Goal: Entertainment & Leisure: Consume media (video, audio)

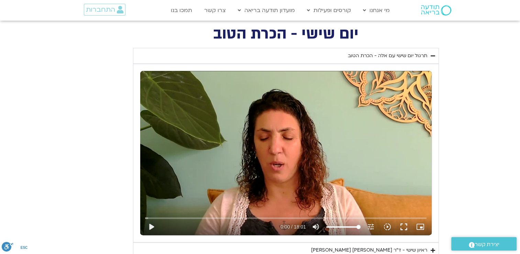
scroll to position [859, 0]
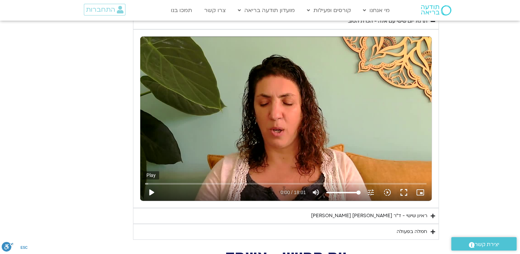
click at [153, 189] on button "play_arrow" at bounding box center [151, 192] width 16 height 16
click at [281, 120] on div "Skip Ad 5:06 pause 1:08 / 18:01 volume_up Mute tune Resolution Auto 720p slow_m…" at bounding box center [285, 118] width 291 height 164
click at [183, 98] on div "Skip Ad 5:06 play_arrow 1:08 / 18:01 volume_up Mute tune Resolution Auto 720p s…" at bounding box center [285, 118] width 291 height 164
click at [187, 182] on input "Seek" at bounding box center [285, 183] width 281 height 4
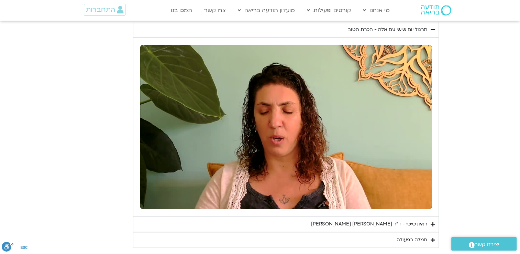
scroll to position [893, 0]
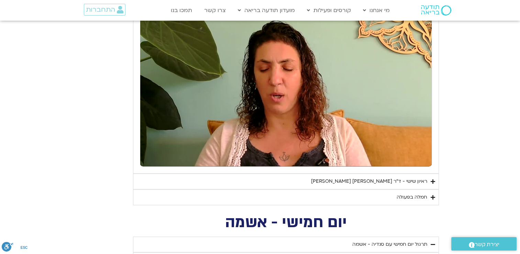
click at [412, 196] on div "חמלה בפעולה" at bounding box center [411, 197] width 31 height 8
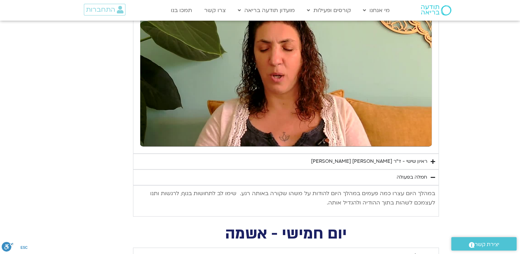
scroll to position [996, 0]
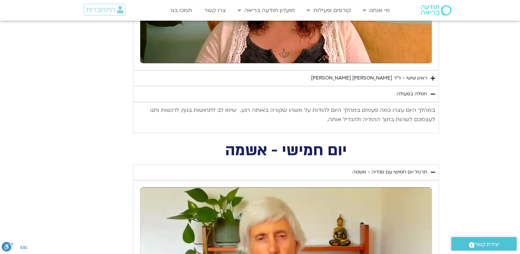
click at [405, 79] on div "ראיון שישי - ד"ר [PERSON_NAME] [PERSON_NAME]" at bounding box center [369, 78] width 116 height 8
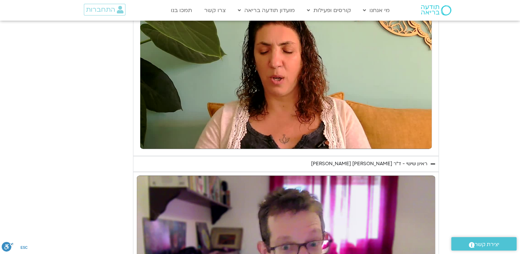
scroll to position [790, 0]
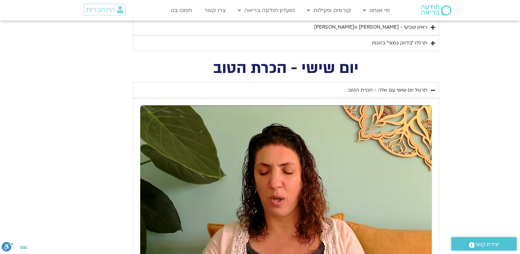
click at [405, 87] on div "תרגול יום שישי עם אלה - הכרת הטוב" at bounding box center [387, 90] width 79 height 8
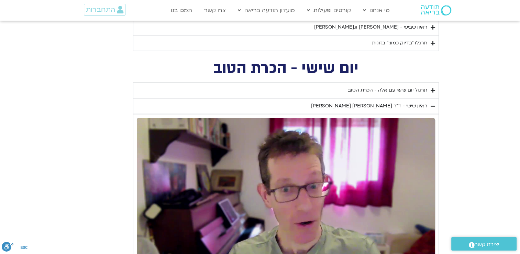
click at [405, 87] on div "תרגול יום שישי עם אלה - הכרת הטוב" at bounding box center [387, 90] width 79 height 8
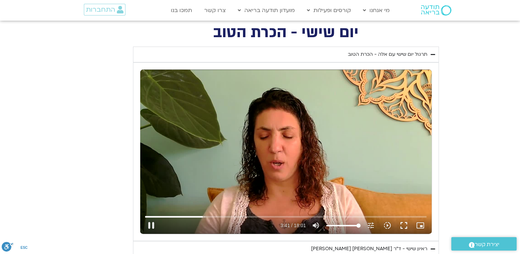
scroll to position [825, 0]
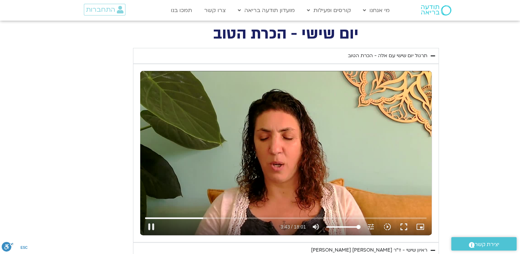
drag, startPoint x: 405, startPoint y: 229, endPoint x: 406, endPoint y: 254, distance: 25.5
click at [405, 229] on button "fullscreen" at bounding box center [403, 226] width 16 height 16
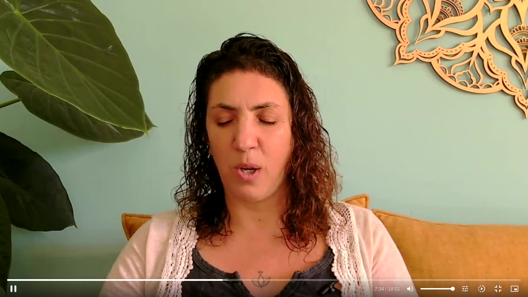
click at [412, 66] on div "Skip Ad 15:55 pause 7:34 / 18:01 volume_up Mute tune Resolution Auto 720p slow_…" at bounding box center [264, 148] width 528 height 297
click at [267, 137] on div "Skip Ad 15:55 play_arrow 7:34 / 18:01 volume_up Mute tune Resolution Auto 720p …" at bounding box center [264, 148] width 528 height 297
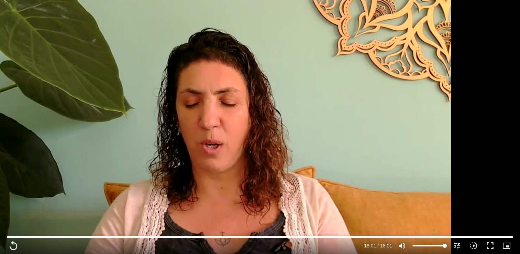
scroll to position [722, 0]
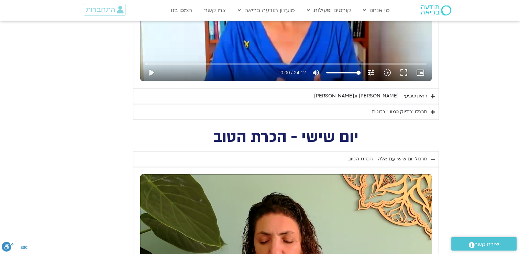
click at [399, 94] on div "ראיון שביעי - [PERSON_NAME] וג[PERSON_NAME]" at bounding box center [370, 96] width 113 height 8
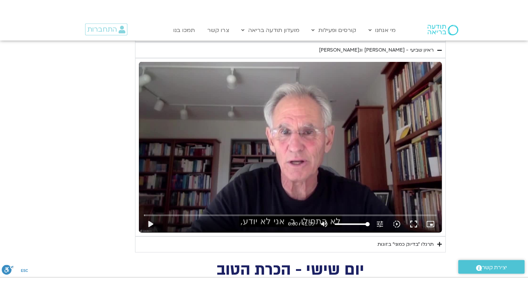
scroll to position [790, 0]
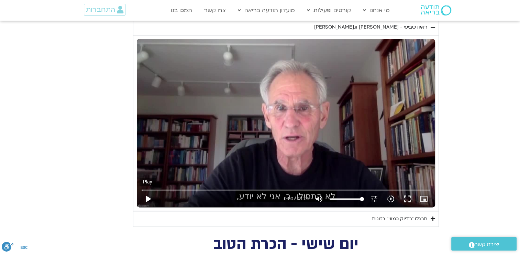
click at [150, 198] on button "play_arrow" at bounding box center [147, 198] width 16 height 16
type input "1081.16"
type input "0.1"
type input "1081.16"
type input "0.129828"
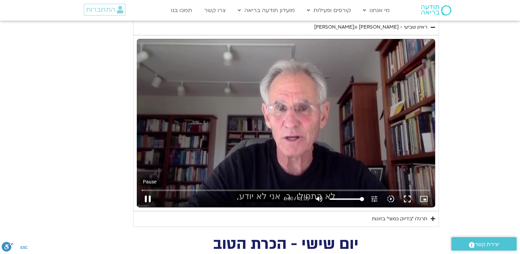
type input "1081.16"
type input "0.257652"
type input "1081.16"
type input "0.386205"
type input "1081.16"
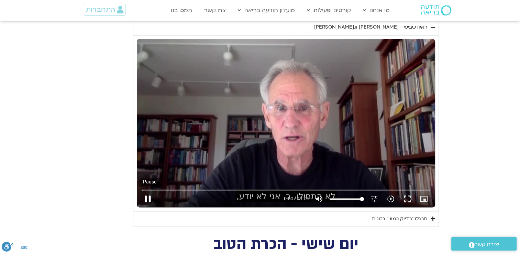
type input "0.513989"
type input "1081.16"
type input "0.644633"
type input "1081.16"
type input "0.807804"
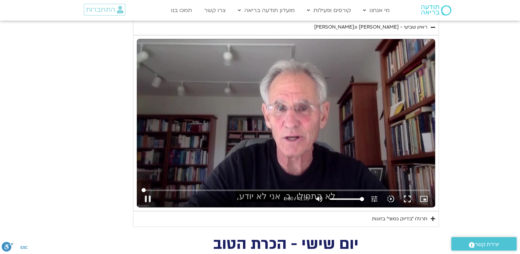
type input "1081.16"
type input "0.939154"
type input "1081.16"
type input "1.080883"
type input "1081.16"
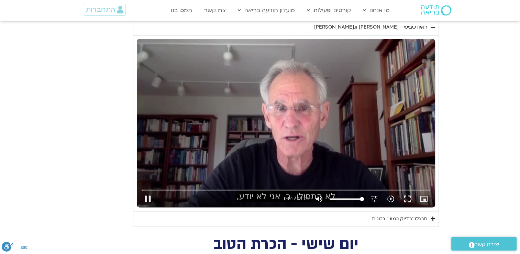
type input "1.225496"
type input "1081.16"
type input "1.346622"
type input "1081.16"
type input "1.496388"
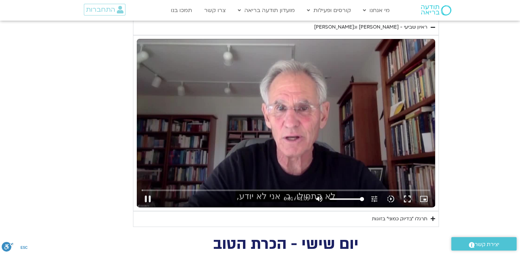
type input "1081.16"
type input "1.627057"
type input "1081.16"
type input "1.760168"
type input "1081.16"
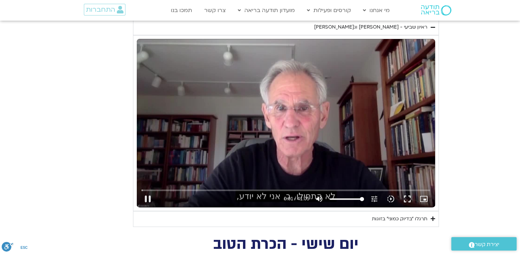
type input "1.903814"
type input "1081.16"
type input "1.996749"
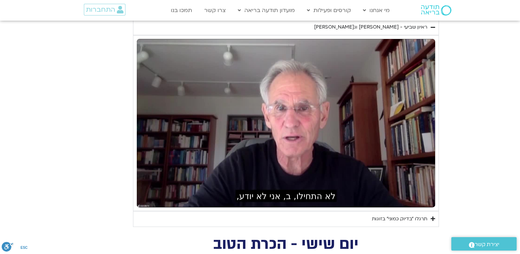
type input "1081.16"
type input "4.951811"
type input "1081.16"
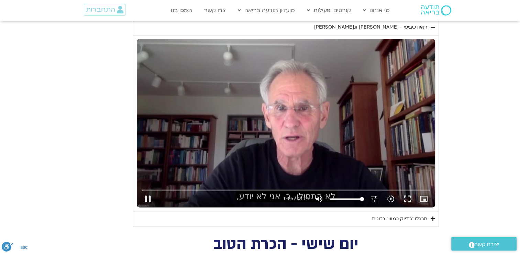
type input "5.133214"
type input "1081.16"
type input "5.302312"
type input "1081.16"
type input "5.434375"
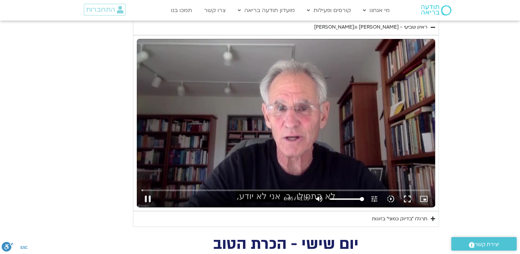
type input "1081.16"
type input "5.660575"
type input "1081.16"
type input "5.813613"
type input "1081.16"
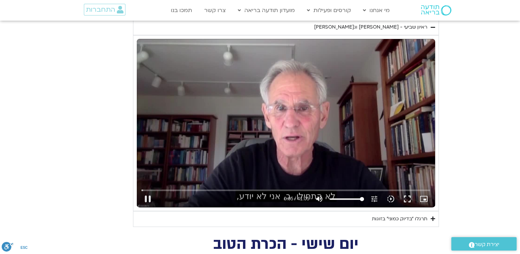
type input "5.956088"
type input "1081.16"
type input "6.104335"
type input "1081.16"
type input "6.246136"
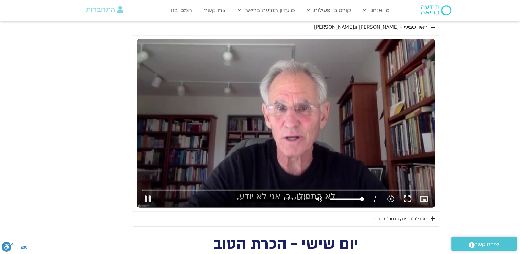
type input "1081.16"
type input "6.306607"
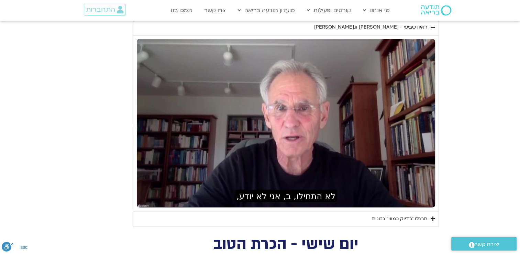
type input "1081.16"
type input "8.239826"
type input "1081.16"
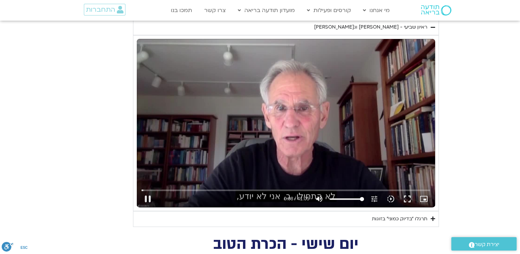
type input "8.387665"
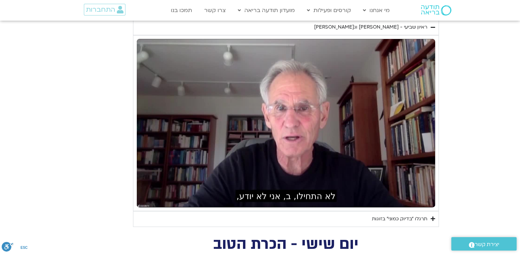
type input "1081.16"
type input "9.716194"
type input "1081.16"
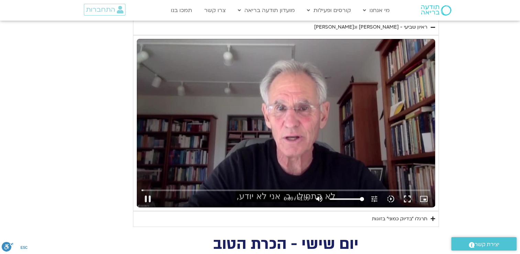
type input "9.859887"
type input "1081.16"
type input "9.999808"
type input "1081.16"
type input "10.153585"
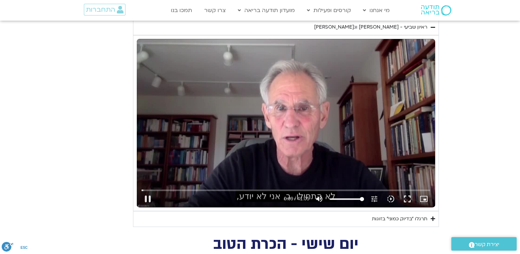
type input "1081.16"
type input "10.286426"
type input "1081.16"
type input "10.427848"
type input "1081.16"
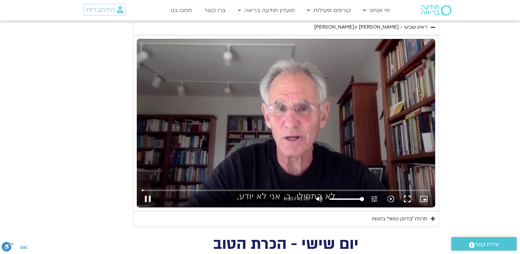
type input "10.55857"
type input "1081.16"
type input "10.693122"
type input "1081.16"
type input "10.812574"
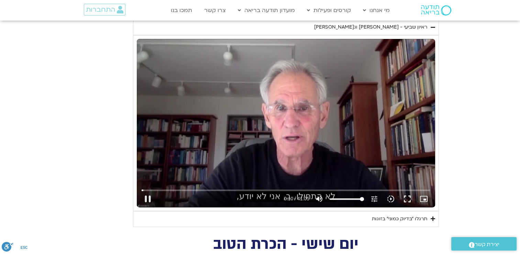
type input "1081.16"
type input "10.945501"
type input "1081.16"
type input "11.079589"
type input "1081.16"
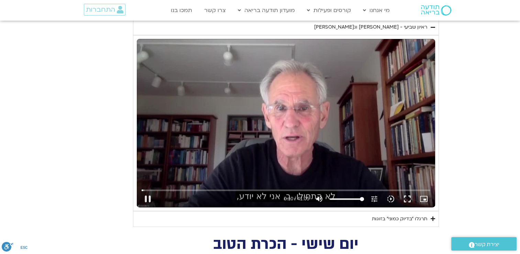
type input "11.221008"
type input "1081.16"
type input "11.353142"
type input "1081.16"
type input "11.491819"
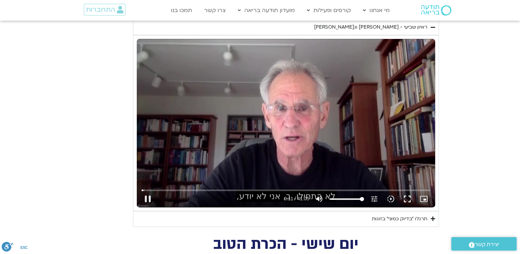
type input "1081.16"
type input "11.62009"
type input "1081.16"
type input "11.753127"
type input "1081.16"
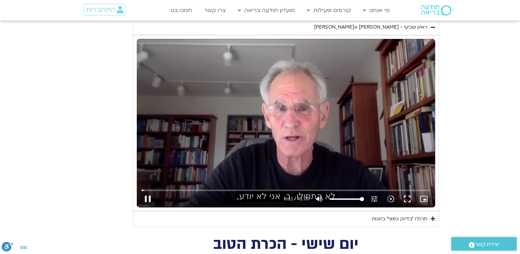
type input "11.886191"
type input "1081.16"
type input "12.016865"
type input "1081.16"
type input "12.162716"
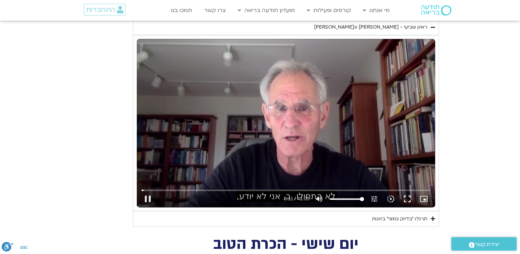
type input "1081.16"
type input "12.307279"
type input "1081.16"
type input "12.43987"
type input "1081.16"
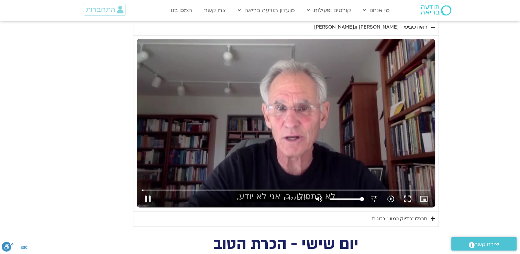
type input "12.577262"
type input "1081.16"
type input "12.690249"
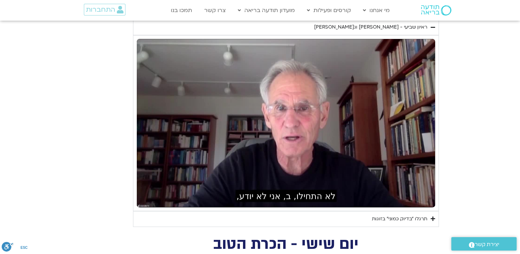
type input "1081.16"
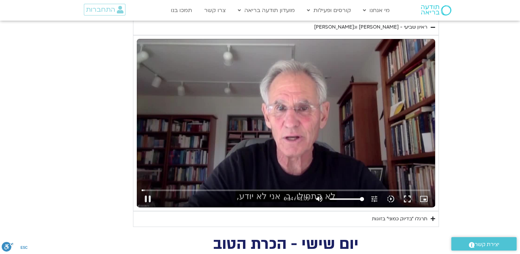
type input "14.821954"
type input "1081.16"
type input "14.949694"
type input "1081.16"
type input "15.101272"
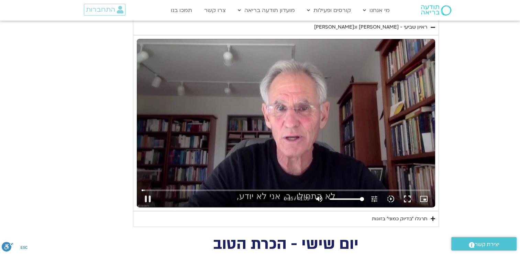
type input "1081.16"
type input "15.266787"
type input "1081.16"
type input "15.384906"
type input "1081.16"
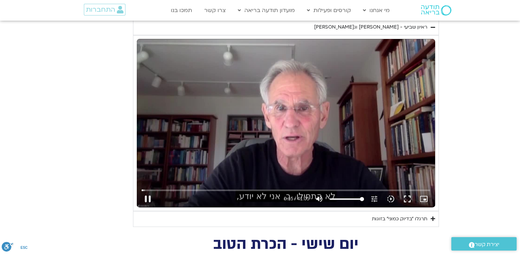
type input "15.526552"
type input "1081.16"
type input "15.666651"
type input "1081.16"
type input "15.809774"
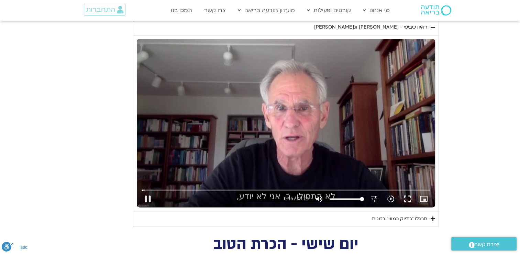
type input "1081.16"
type input "15.944762"
type input "1081.16"
type input "16.090413"
type input "1081.16"
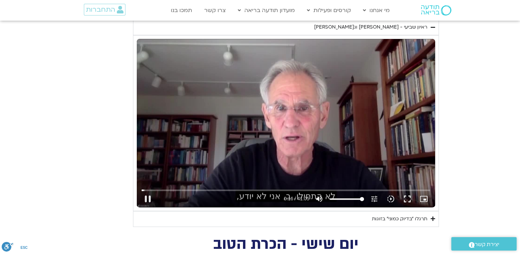
type input "16.215939"
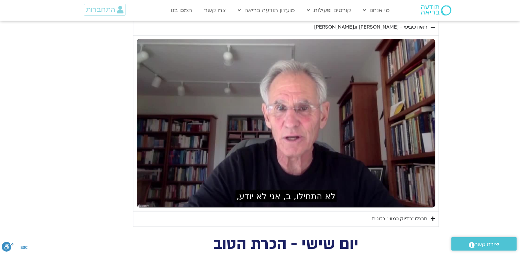
type input "1081.16"
type input "83.684838"
type input "1081.16"
type input "83.710338"
type input "1081.16"
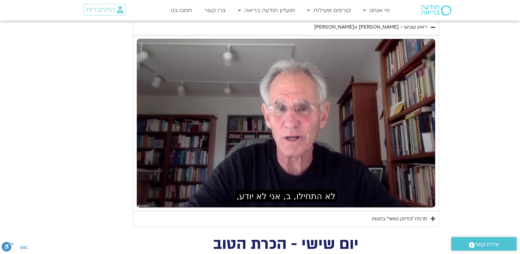
type input "84.486131"
type input "1081.16"
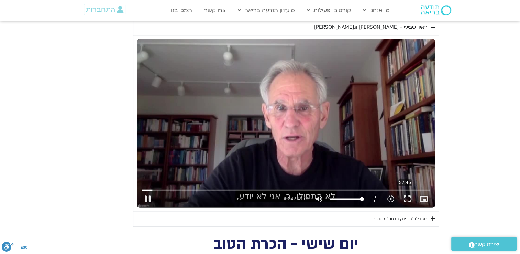
type input "84.624686"
type input "1081.16"
type input "84.748412"
type input "1081.16"
type input "84.877628"
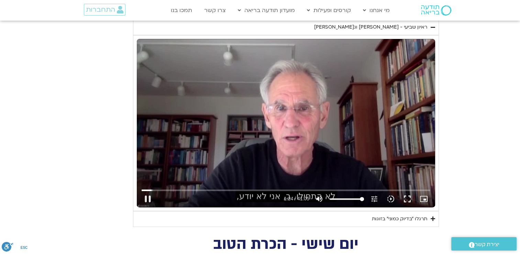
type input "1081.16"
type input "85.029999"
type input "1081.16"
type input "85.175652"
type input "1081.16"
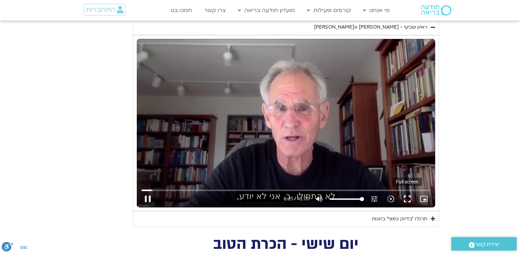
type input "85.308704"
type input "1081.16"
type input "85.456487"
type input "1081.16"
type input "85.587756"
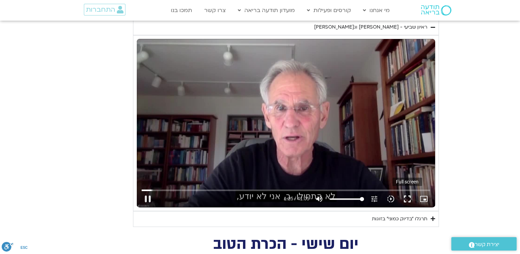
type input "1081.16"
type input "85.717133"
type input "1081.16"
type input "85.873981"
type input "1081.16"
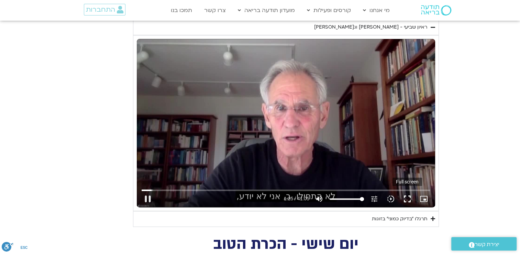
click at [405, 201] on button "fullscreen" at bounding box center [407, 198] width 16 height 16
type input "86.002059"
type input "1081.16"
type input "86.265806"
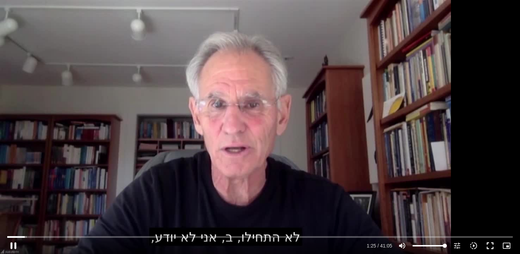
type input "1081.16"
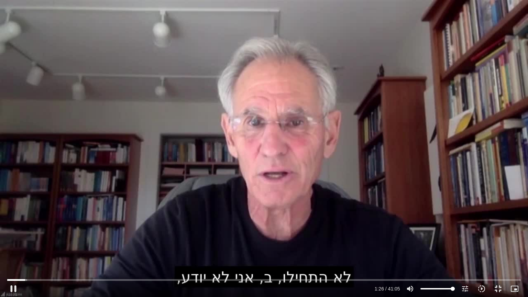
type input "86.403155"
type input "1081.16"
type input "86.694613"
type input "1081.16"
type input "86.825799"
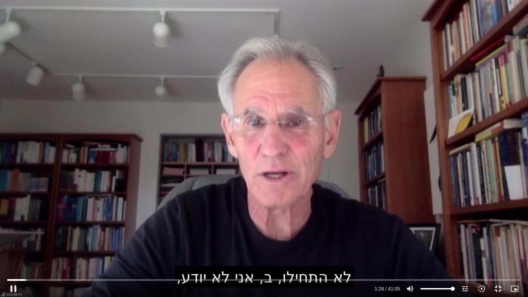
type input "1081.16"
type input "86.951916"
type input "1081.16"
type input "87.099185"
type input "1081.16"
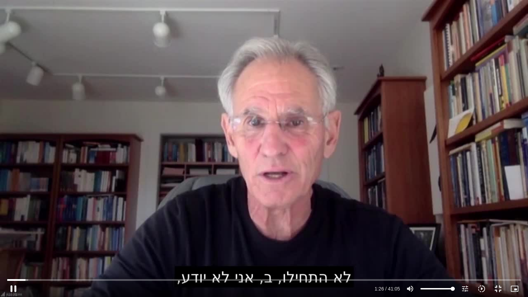
type input "87.231373"
type input "1081.16"
type input "87.360343"
type input "1081.16"
type input "87.490192"
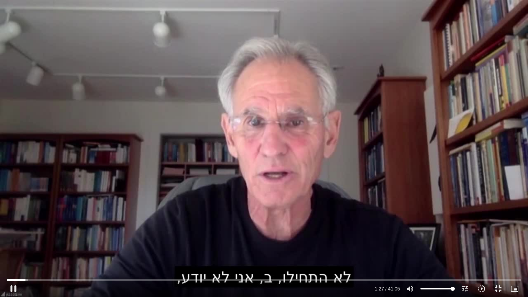
type input "1081.16"
type input "87.618243"
type input "1081.16"
type input "87.749916"
type input "1081.16"
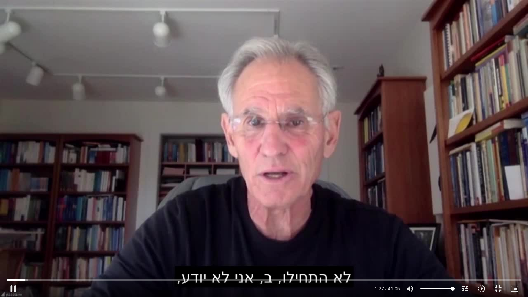
type input "87.879257"
type input "1081.16"
type input "88.011799"
type input "1081.16"
type input "88.141406"
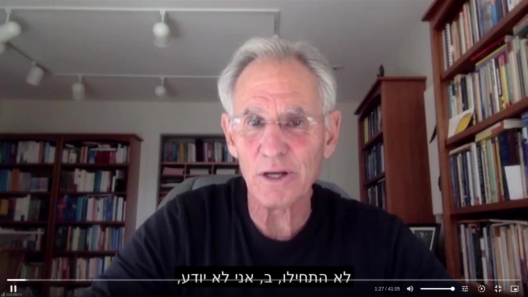
type input "1081.16"
type input "88.272446"
type input "1081.16"
type input "88.403636"
type input "1081.16"
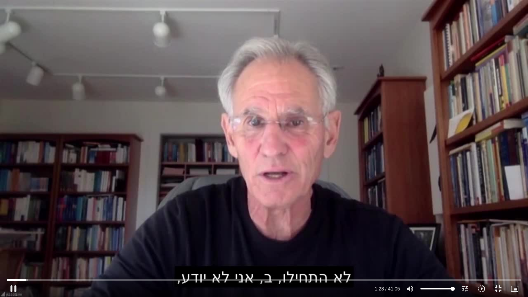
type input "88.531304"
type input "1081.16"
type input "88.663927"
type input "1081.16"
type input "88.800271"
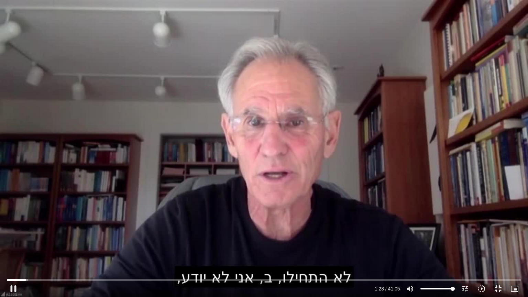
type input "1081.16"
type input "88.93304"
type input "1081.16"
type input "89.065819"
type input "1081.16"
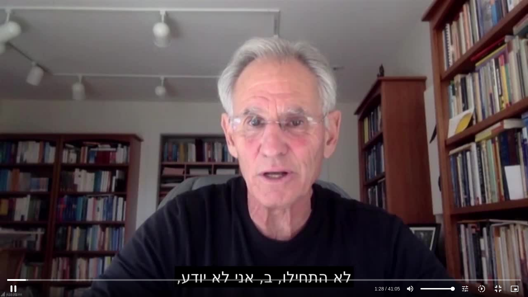
type input "89.199861"
type input "1081.16"
type input "89.326847"
type input "1081.16"
type input "89.458929"
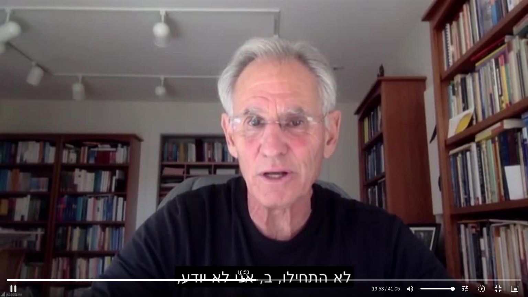
click at [243, 253] on input "Seek" at bounding box center [263, 280] width 513 height 4
click at [231, 253] on input "Seek" at bounding box center [263, 280] width 513 height 4
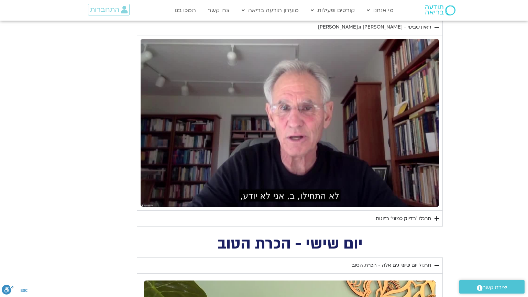
scroll to position [790, 0]
type input "1081.16"
type input "1229.962345"
type input "1081.16"
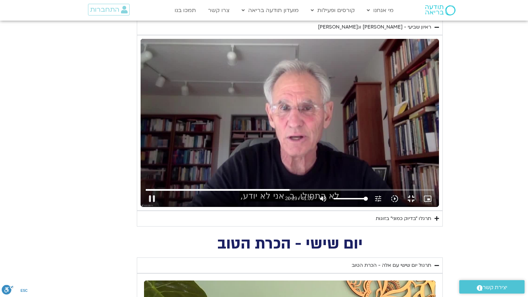
type input "1230.013623"
type input "1081.16"
type input "1230.163095"
type input "1081.16"
type input "1230.312907"
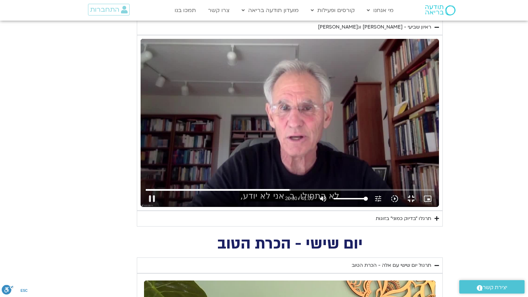
type input "1081.16"
type input "1230.459409"
type input "1081.16"
type input "1230.604168"
type input "1081.16"
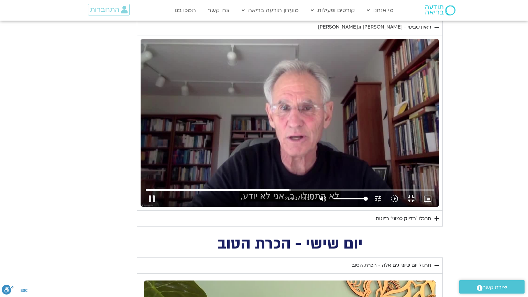
type input "1230.741724"
type input "1081.16"
type input "1230.874469"
type input "1081.16"
type input "1231.01571"
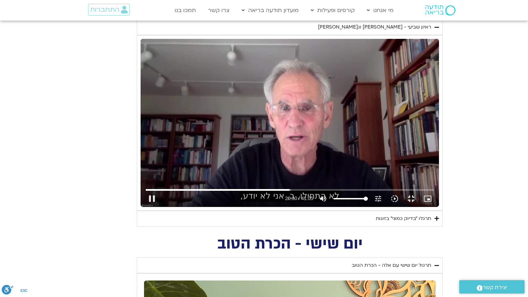
type input "1081.16"
type input "1231.14504"
type input "1081.16"
type input "1231.277157"
type input "1081.16"
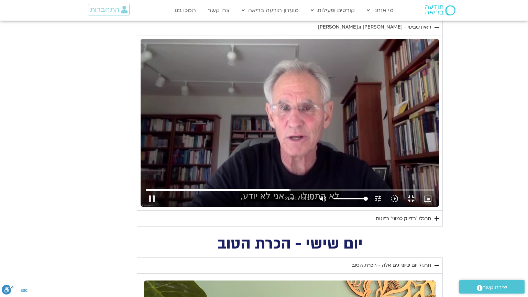
type input "1231.410459"
type input "1081.16"
type input "1231.547559"
type input "1081.16"
type input "1231.680374"
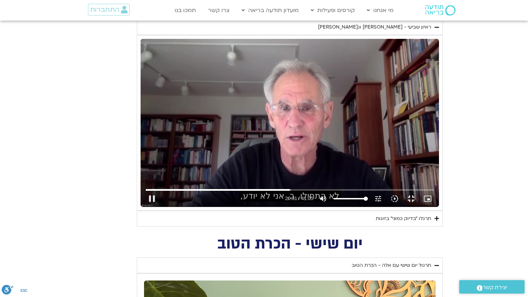
type input "1081.16"
type input "1231.81948"
type input "1081.16"
type input "1231.954489"
type input "1081.16"
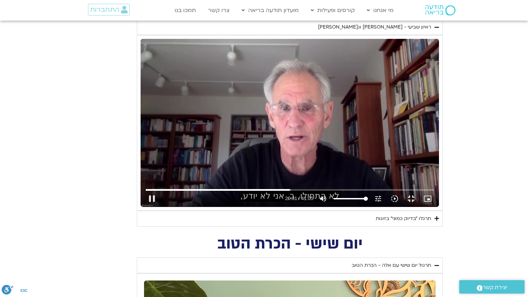
type input "1232.082155"
type input "1081.16"
type input "1232.218223"
type input "1081.16"
type input "1232.347391"
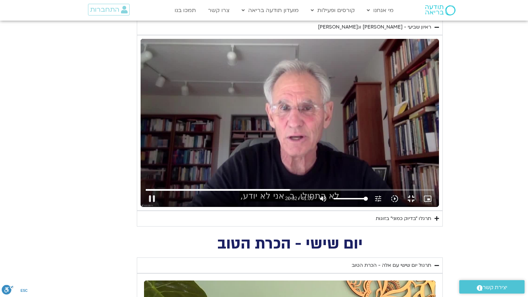
type input "1081.16"
type input "1232.491766"
type input "1081.16"
type input "1232.630622"
type input "1081.16"
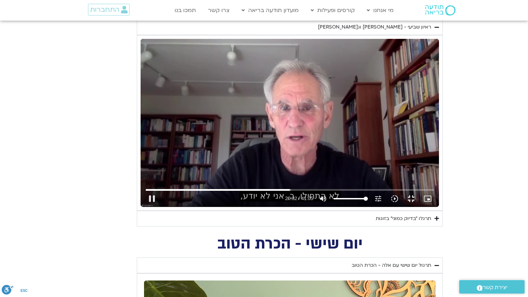
type input "1232.759548"
type input "1081.16"
type input "1232.890231"
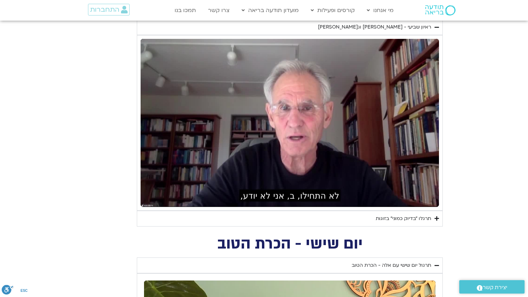
type input "1081.16"
type input "1312.380472"
type input "1081.16"
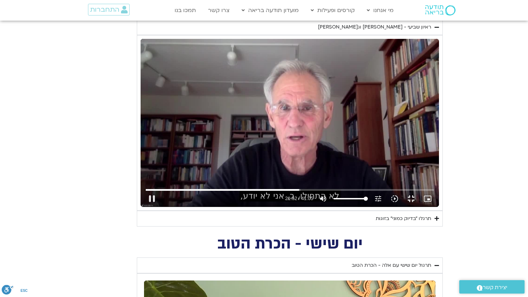
type input "1312.422745"
type input "1081.16"
type input "1312.580384"
type input "1081.16"
type input "1312.719423"
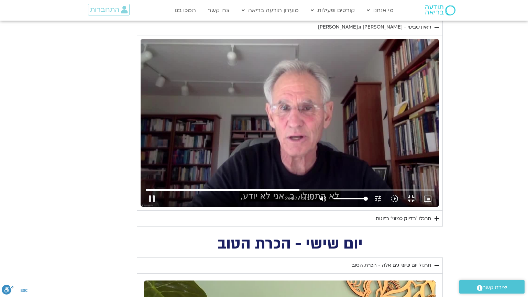
type input "1081.16"
type input "1312.869123"
type input "1081.16"
type input "1313.003847"
type input "1081.16"
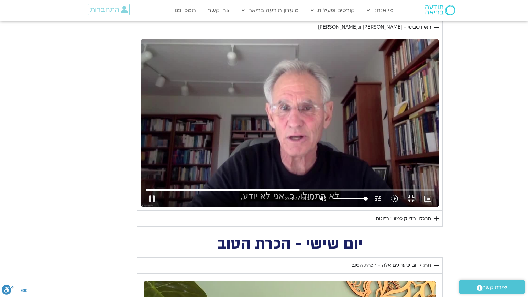
type input "1313.145263"
type input "1081.16"
type input "1313.310584"
type input "1081.16"
type input "1313.440259"
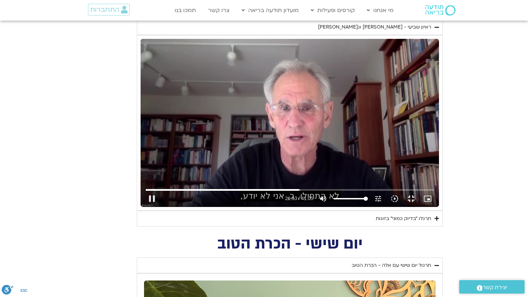
type input "1081.16"
type input "1313.558833"
type input "1081.16"
type input "1313.689562"
type input "1081.16"
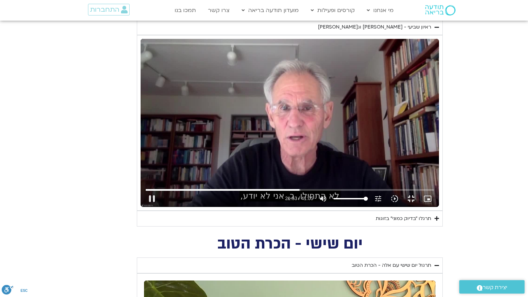
type input "1313.842323"
type input "1081.16"
type input "1313.975048"
type input "1081.16"
type input "1314.104846"
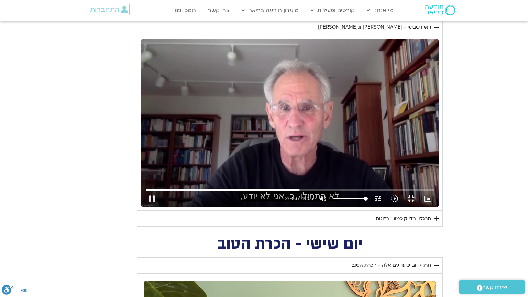
type input "1081.16"
type input "1314.239293"
type input "1081.16"
type input "1314.373733"
type input "1081.16"
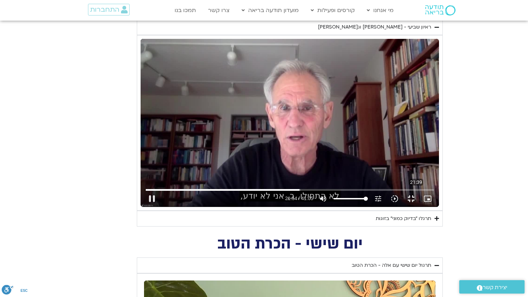
type input "1314.509549"
type input "1081.16"
type input "1314.635897"
type input "1081.16"
type input "1314.78433"
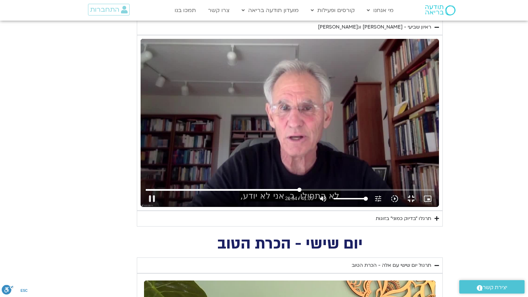
type input "1081.16"
type input "1314.922405"
type input "1081.16"
type input "1315.060027"
type input "1081.16"
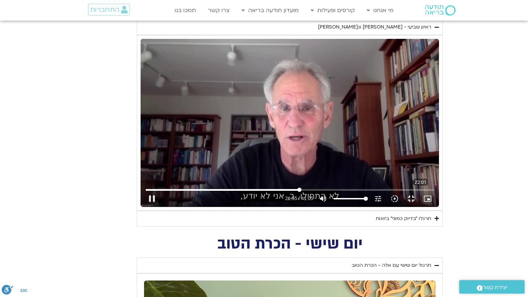
type input "1315.191014"
type input "1081.16"
type input "1315.326746"
type input "1081.16"
type input "1315.465415"
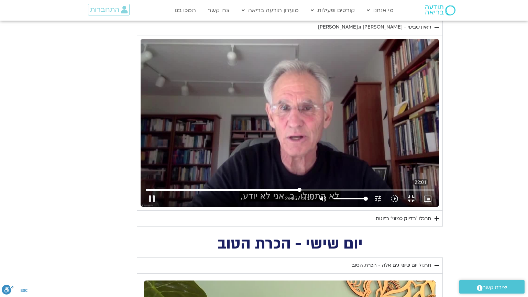
type input "1081.16"
type input "1315.591754"
type input "1081.16"
type input "1315.730813"
type input "1081.16"
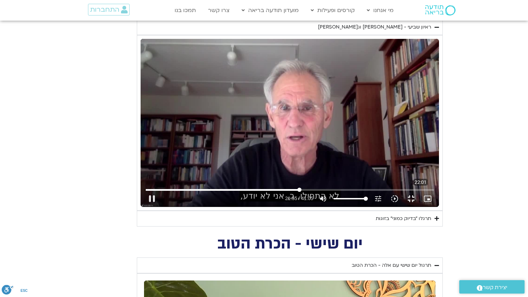
type input "1315.869209"
type input "1081.16"
type input "1315.99763"
type input "1081.16"
type input "1316.125396"
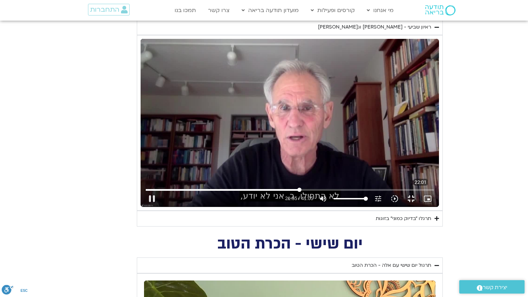
type input "1081.16"
type input "1316.256945"
type input "1081.16"
type input "1316.395017"
type input "1081.16"
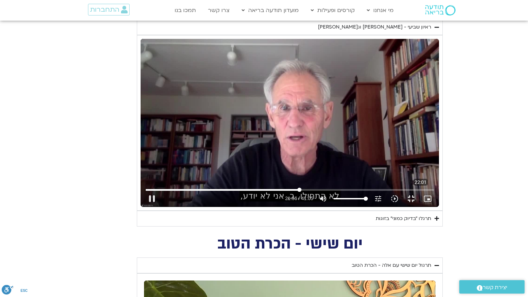
type input "1316.53436"
type input "1081.16"
type input "1316.667056"
type input "1081.16"
type input "1316.811299"
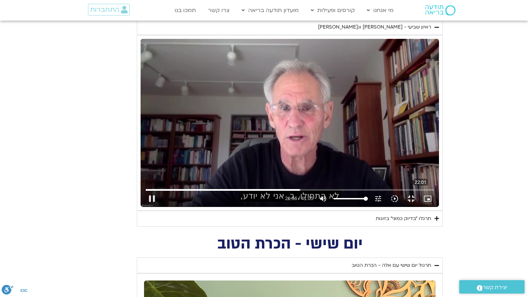
type input "1081.16"
type input "1316.943264"
type input "1081.16"
type input "1317.074892"
type input "1081.16"
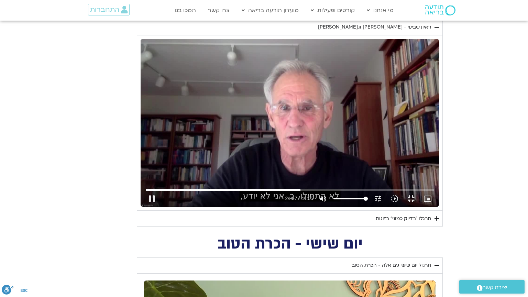
type input "1317.209306"
type input "1081.16"
type input "1317.34846"
type input "1081.16"
type input "1317.489048"
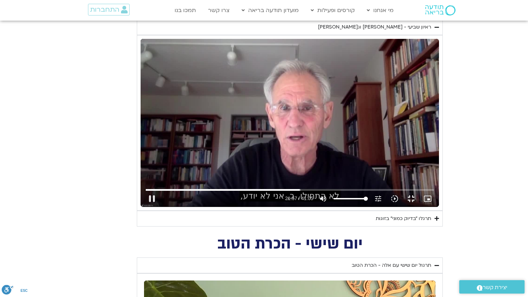
type input "1081.16"
type input "1317.631041"
type input "1081.16"
type input "1317.768125"
type input "1081.16"
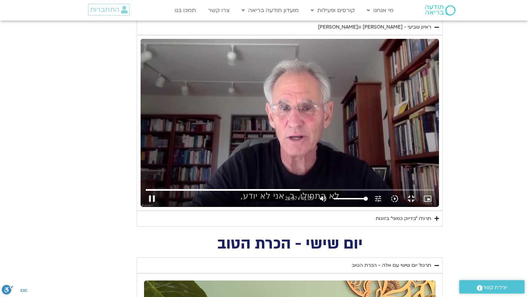
type input "1317.906967"
type input "1081.16"
type input "1318.04409"
type input "1081.16"
type input "1318.190619"
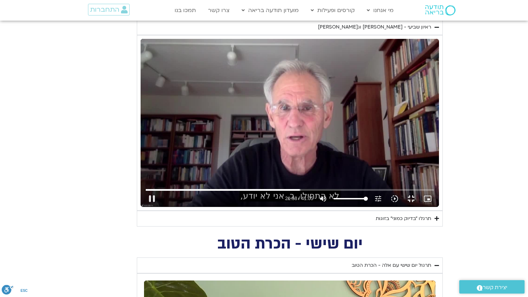
type input "1081.16"
type input "1318.320044"
type input "1081.16"
type input "1318.452203"
type input "1081.16"
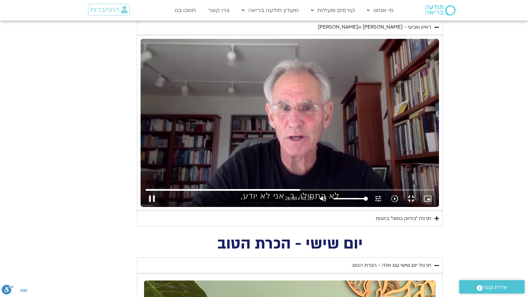
type input "1318.585909"
type input "1081.16"
type input "1318.717734"
type input "1081.16"
type input "1318.849286"
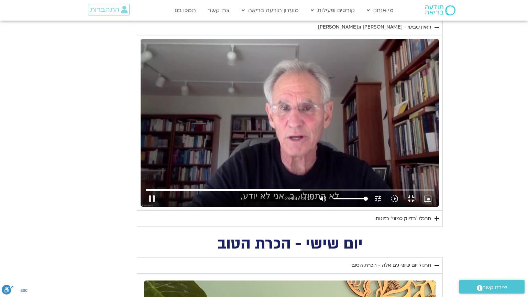
type input "1081.16"
type input "1318.985692"
type input "1081.16"
type input "1319.119932"
type input "1081.16"
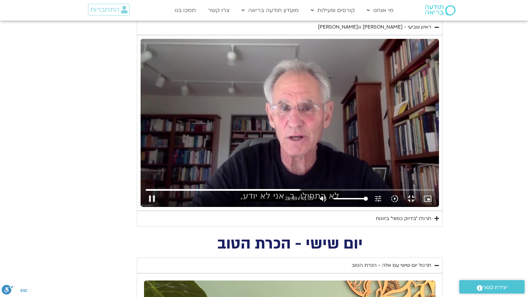
type input "1319.261752"
type input "1081.16"
type input "1319.397905"
type input "1081.16"
type input "1319.528265"
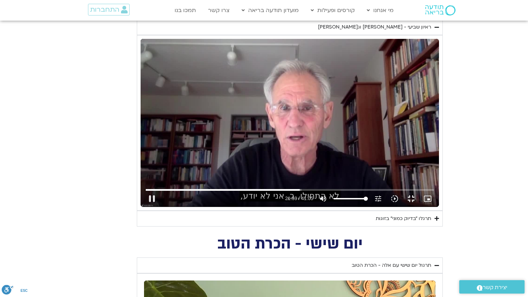
type input "1081.16"
type input "1319.666715"
type input "1081.16"
type input "1319.800481"
type input "1081.16"
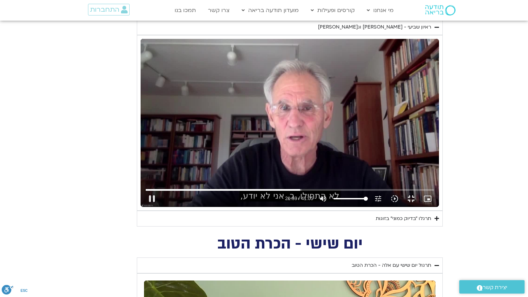
type input "1319.938131"
type input "1081.16"
type input "1320.070632"
type input "1081.16"
type input "1320.208542"
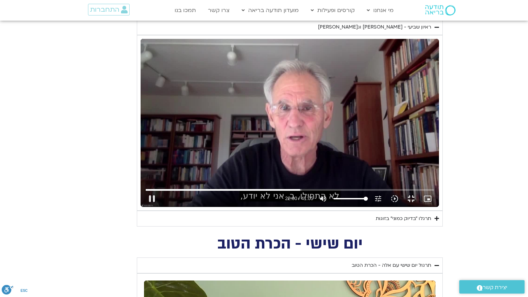
type input "1081.16"
type input "1320.342268"
type input "1081.16"
type input "1320.473298"
type input "1081.16"
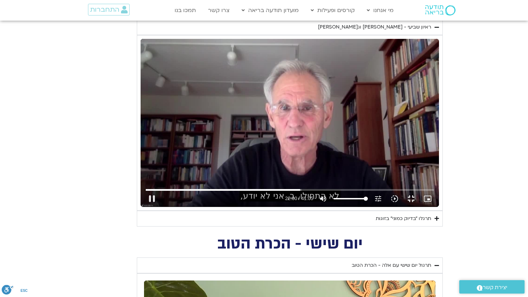
type input "1320.612066"
type input "1081.16"
type input "1320.747217"
type input "1081.16"
type input "1320.886202"
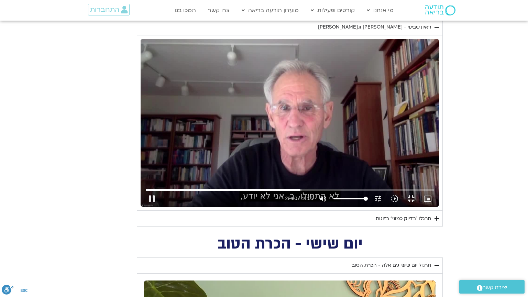
type input "1081.16"
type input "1321.026339"
type input "1081.16"
type input "1321.164228"
type input "1081.16"
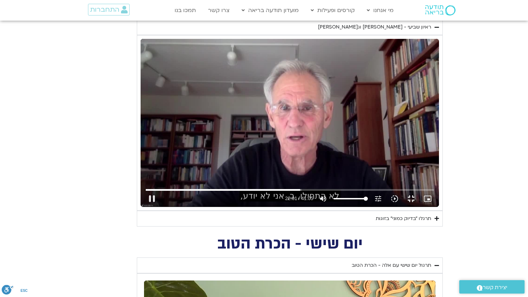
type input "1321.30574"
type input "1081.16"
type input "1321.441941"
type input "1081.16"
type input "1321.582176"
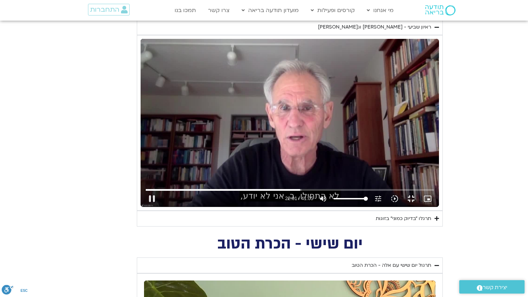
type input "1081.16"
type input "1321.714561"
type input "1081.16"
type input "1321.850805"
type input "1081.16"
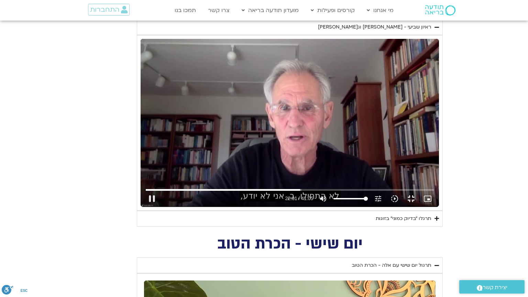
type input "1321.98445"
type input "1081.16"
type input "1322.11866"
type input "1081.16"
type input "1322.249726"
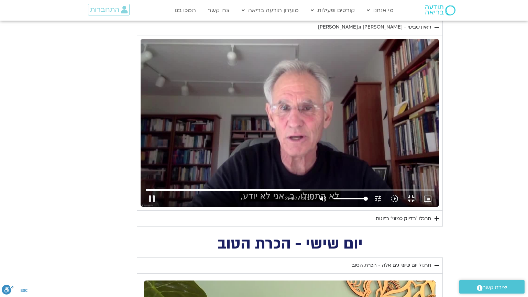
type input "1081.16"
type input "1322.381109"
type input "1081.16"
type input "1322.523375"
type input "1081.16"
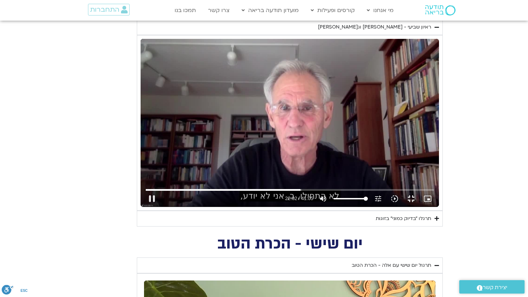
type input "1322.660699"
click at [366, 204] on div "Skip Ad 22:09 pause 22:15 / 41:05 volume_up Mute tune Resolution Auto 720p slow…" at bounding box center [290, 123] width 298 height 168
